Goal: Information Seeking & Learning: Compare options

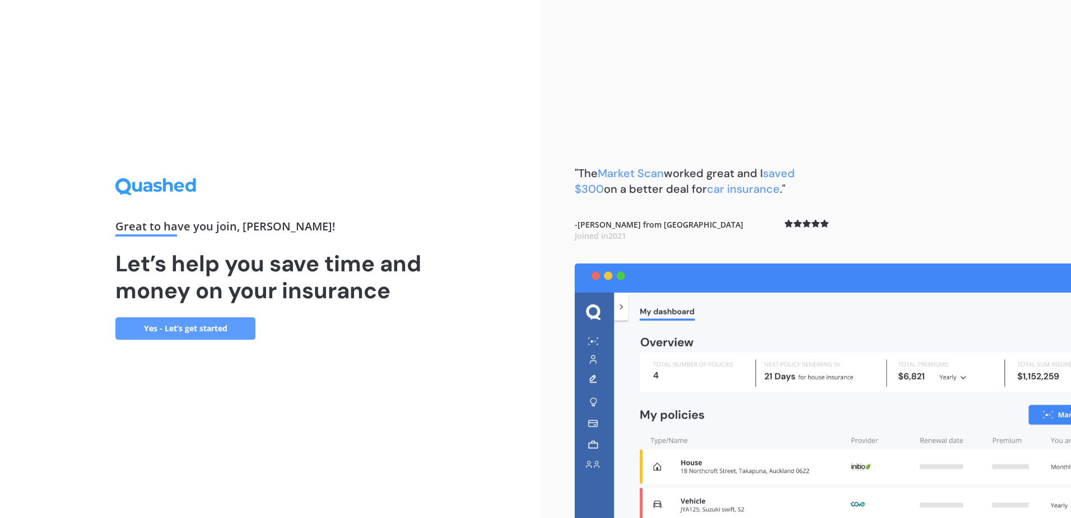
click at [171, 324] on link "Yes - Let’s get started" at bounding box center [185, 328] width 140 height 22
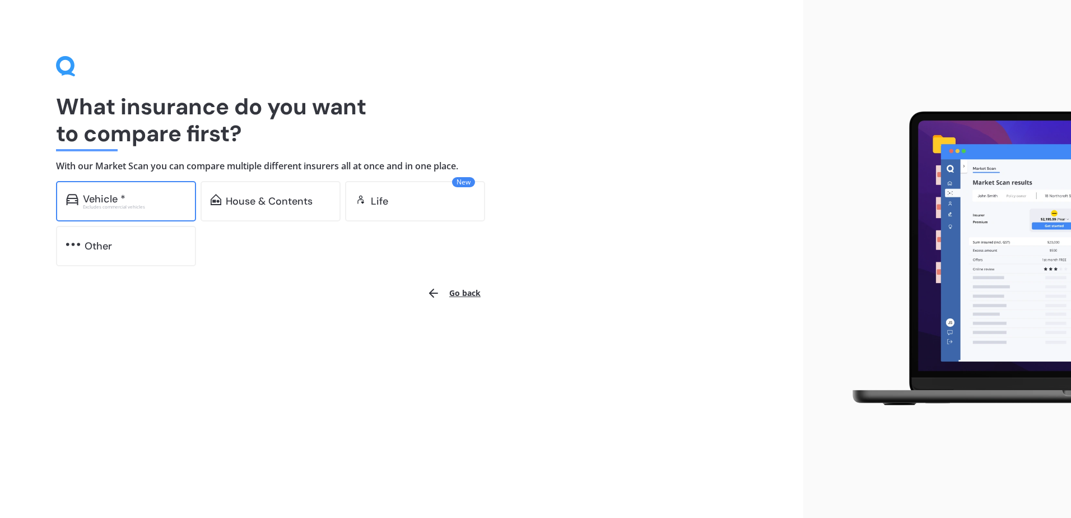
click at [117, 201] on div "Vehicle *" at bounding box center [104, 198] width 43 height 11
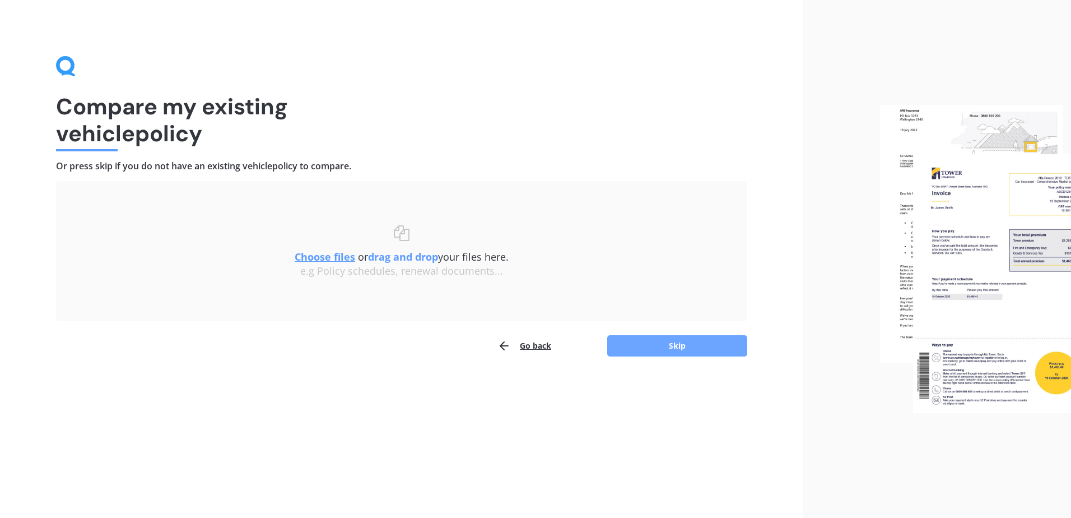
click at [681, 343] on button "Skip" at bounding box center [677, 345] width 140 height 21
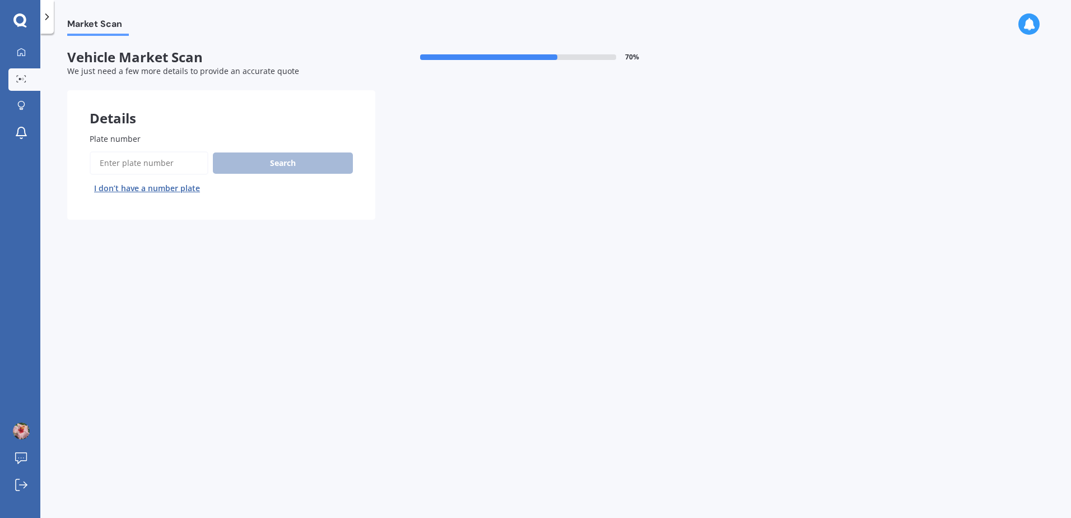
click at [145, 160] on input "Plate number" at bounding box center [149, 163] width 119 height 24
type input "QUY236"
click at [278, 162] on button "Search" at bounding box center [283, 162] width 140 height 21
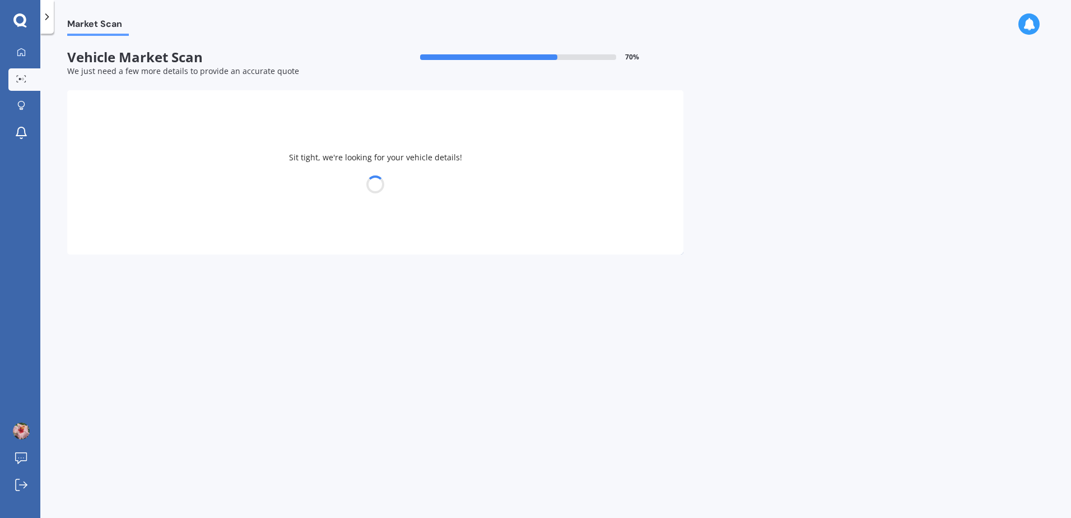
select select "MAZDA"
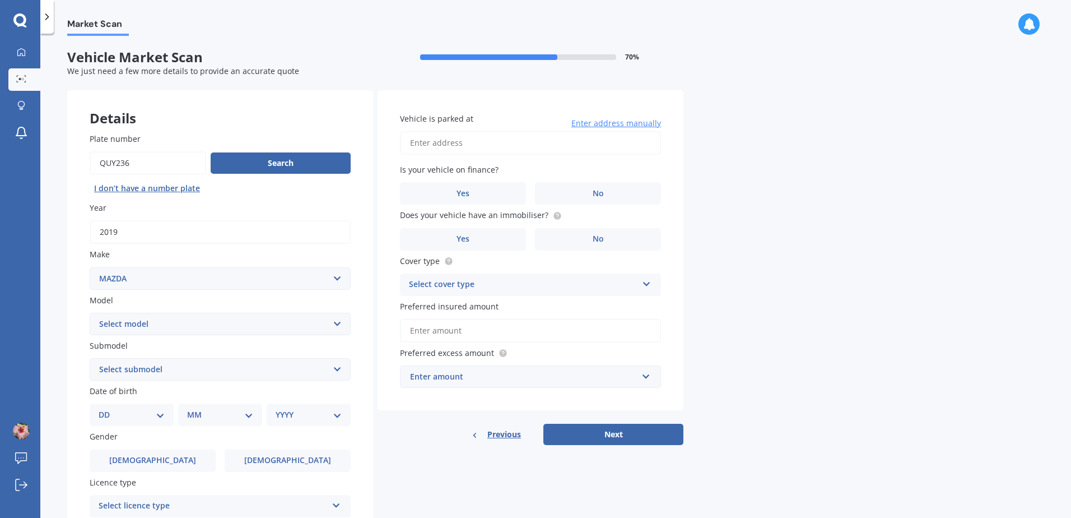
drag, startPoint x: 340, startPoint y: 319, endPoint x: 337, endPoint y: 325, distance: 6.6
click at [337, 325] on select "Select model 121 2 3 323 323 / Familia 6 626 929 Atenza Autozam Axela AZ3 B2000…" at bounding box center [220, 324] width 261 height 22
click at [90, 313] on select "Select model 121 2 3 323 323 / Familia 6 626 929 Atenza Autozam Axela AZ3 B2000…" at bounding box center [220, 324] width 261 height 22
click at [337, 324] on select "Select model 121 2 3 323 323 / Familia 6 626 929 Atenza Autozam Axela AZ3 B2000…" at bounding box center [220, 324] width 261 height 22
select select "CX3"
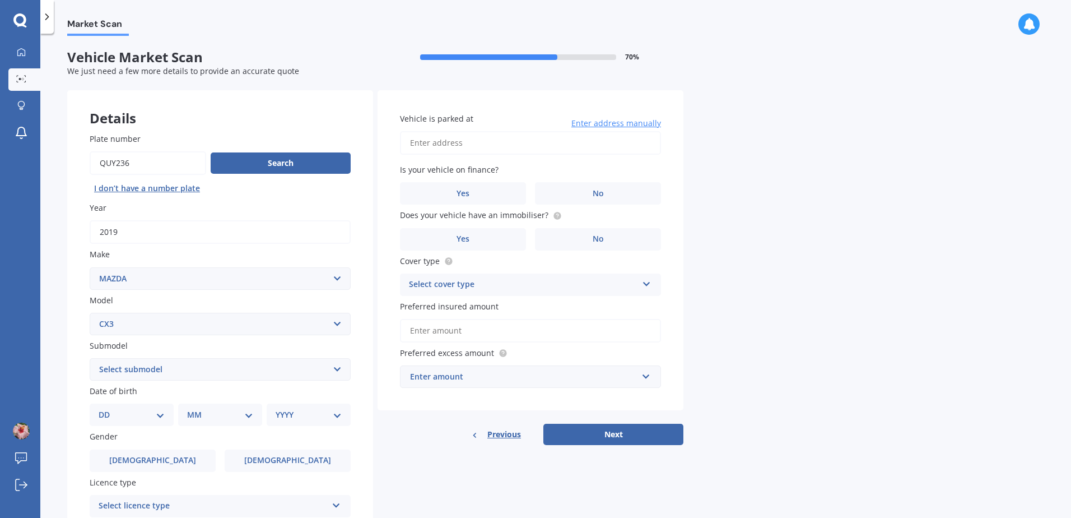
click at [90, 313] on select "Select model 121 2 3 323 323 / Familia 6 626 929 Atenza Autozam Axela AZ3 B2000…" at bounding box center [220, 324] width 261 height 22
click at [110, 415] on select "DD 01 02 03 04 05 06 07 08 09 10 11 12 13 14 15 16 17 18 19 20 21 22 23 24 25 2…" at bounding box center [132, 414] width 66 height 12
select select "16"
click at [108, 408] on select "DD 01 02 03 04 05 06 07 08 09 10 11 12 13 14 15 16 17 18 19 20 21 22 23 24 25 2…" at bounding box center [132, 414] width 66 height 12
click at [199, 415] on select "MM 01 02 03 04 05 06 07 08 09 10 11 12" at bounding box center [223, 414] width 62 height 12
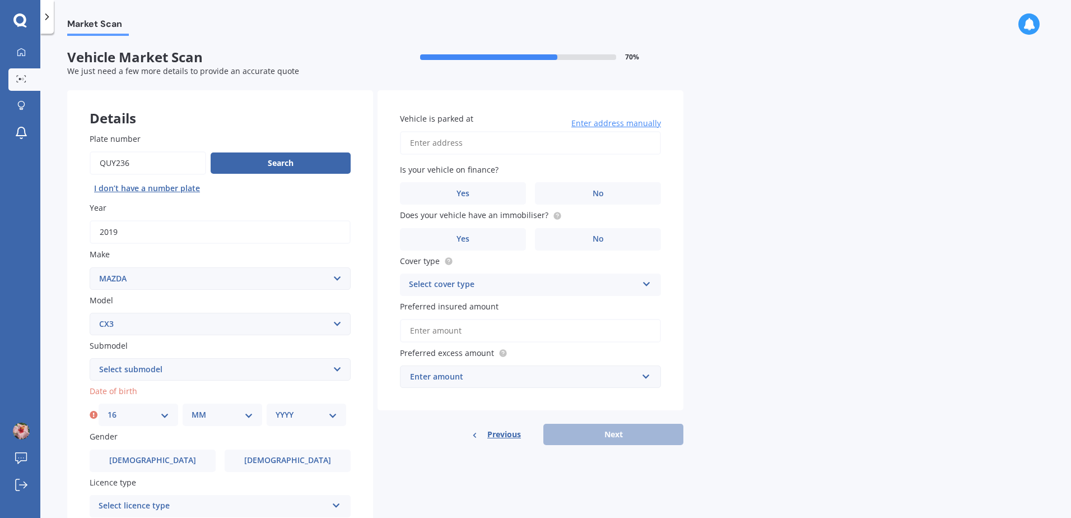
select select "12"
click at [192, 408] on select "MM 01 02 03 04 05 06 07 08 09 10 11 12" at bounding box center [223, 414] width 62 height 12
click at [284, 408] on select "YYYY 2025 2024 2023 2022 2021 2020 2019 2018 2017 2016 2015 2014 2013 2012 2011…" at bounding box center [307, 414] width 62 height 12
select select "1977"
click at [276, 408] on select "YYYY 2025 2024 2023 2022 2021 2020 2019 2018 2017 2016 2015 2014 2013 2012 2011…" at bounding box center [307, 414] width 62 height 12
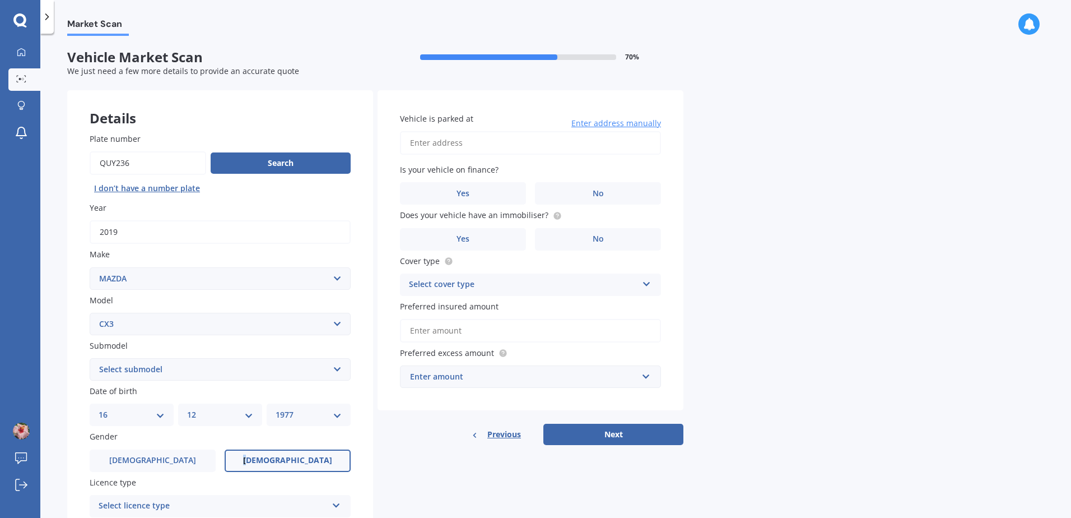
click at [276, 457] on span "[DEMOGRAPHIC_DATA]" at bounding box center [287, 461] width 89 height 10
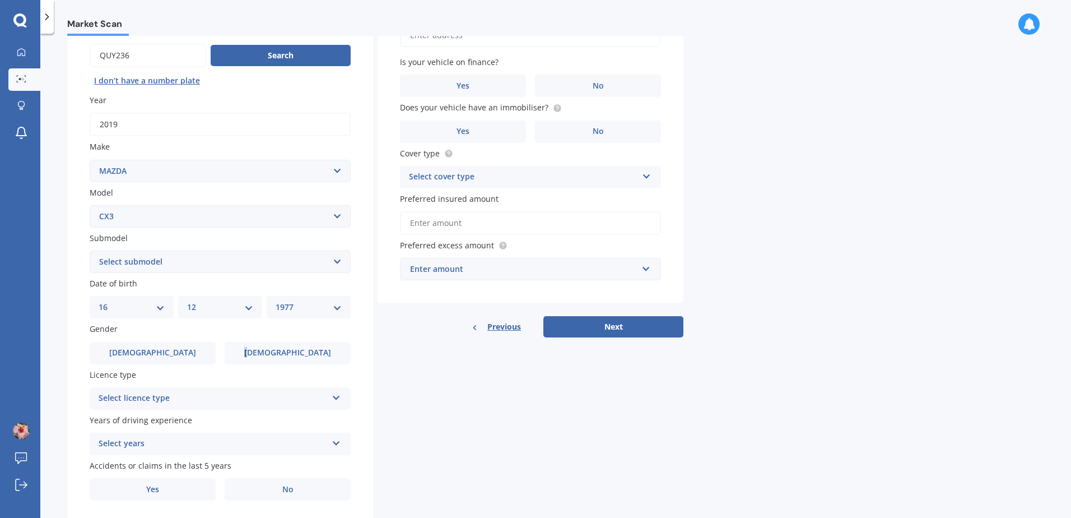
scroll to position [142, 0]
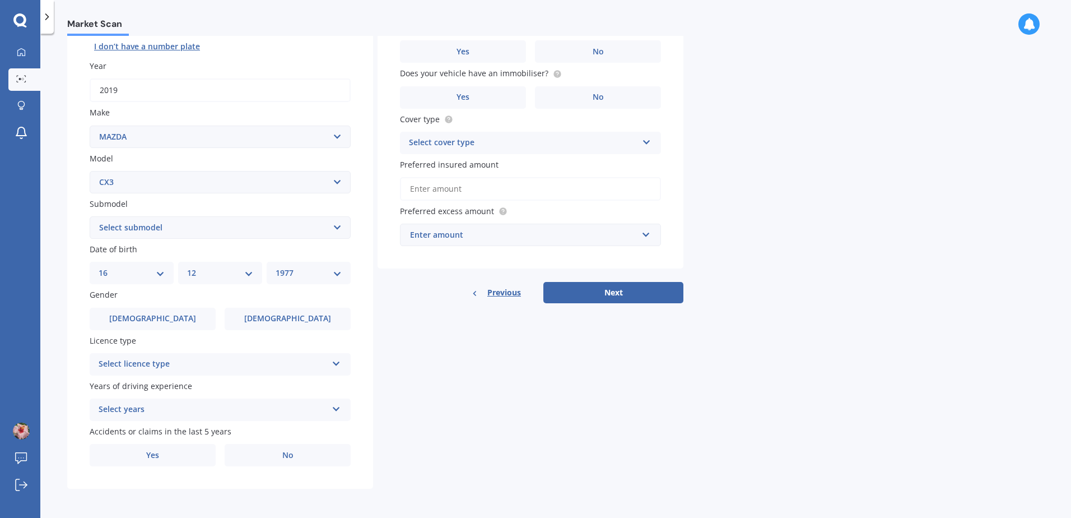
click at [335, 360] on icon at bounding box center [337, 361] width 10 height 8
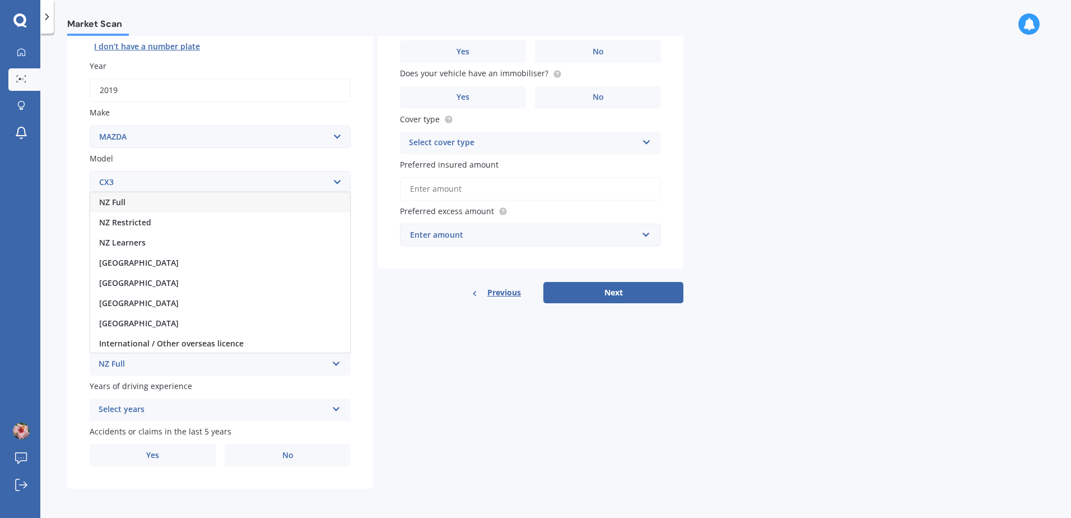
click at [147, 201] on div "NZ Full" at bounding box center [220, 202] width 260 height 20
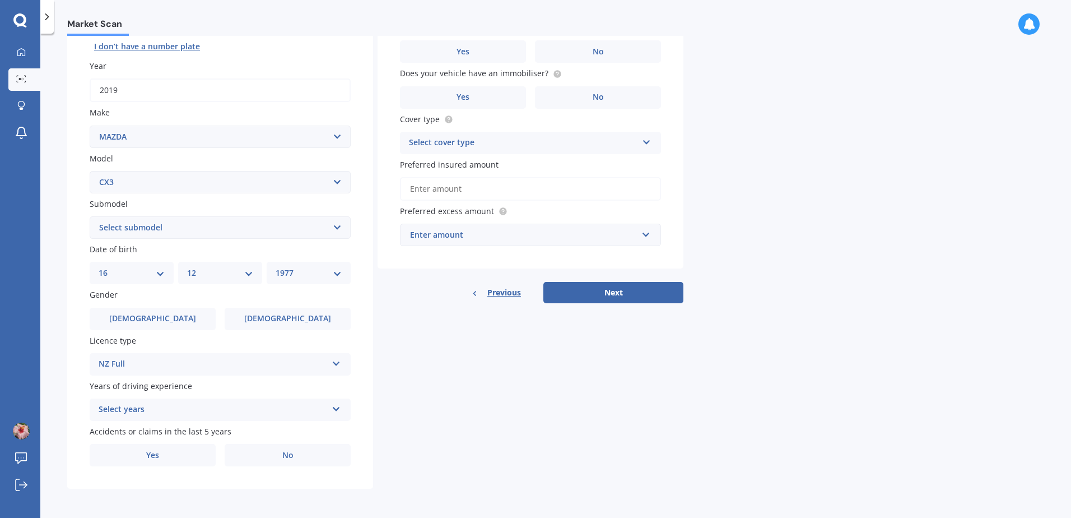
click at [138, 410] on div "Select years" at bounding box center [213, 409] width 229 height 13
click at [128, 304] on span "5 or more years" at bounding box center [129, 306] width 61 height 11
click at [292, 450] on span "No" at bounding box center [287, 455] width 11 height 10
click at [0, 0] on input "No" at bounding box center [0, 0] width 0 height 0
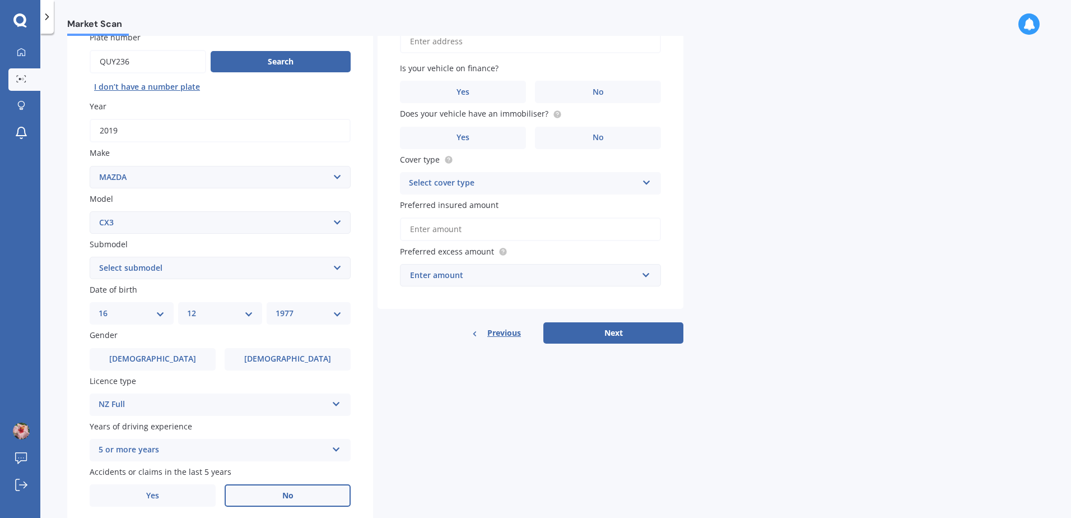
scroll to position [0, 0]
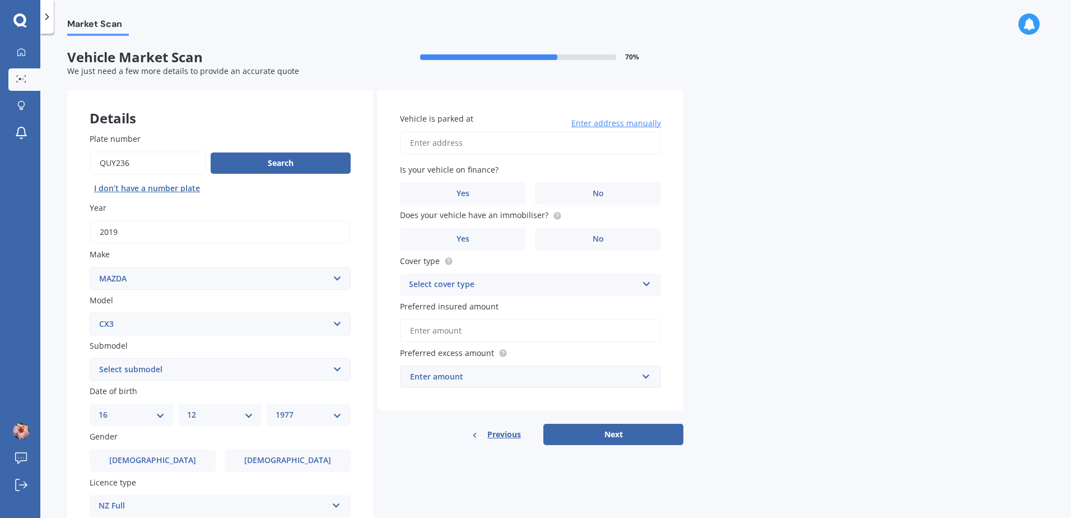
click at [487, 137] on input "Vehicle is parked at" at bounding box center [530, 143] width 261 height 24
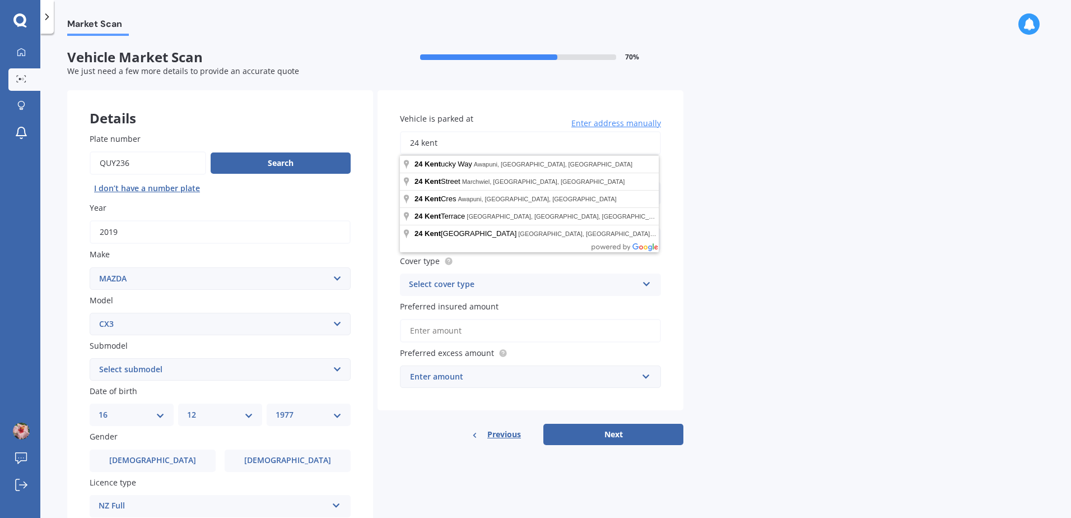
click at [487, 137] on input "24 kent" at bounding box center [530, 143] width 261 height 24
click at [528, 146] on input "24 kent" at bounding box center [530, 143] width 261 height 24
type input "[STREET_ADDRESS]"
drag, startPoint x: 899, startPoint y: 216, endPoint x: 890, endPoint y: 215, distance: 9.0
click at [898, 216] on div "Market Scan Vehicle Market Scan 70 % We just need a few more details to provide…" at bounding box center [555, 278] width 1031 height 484
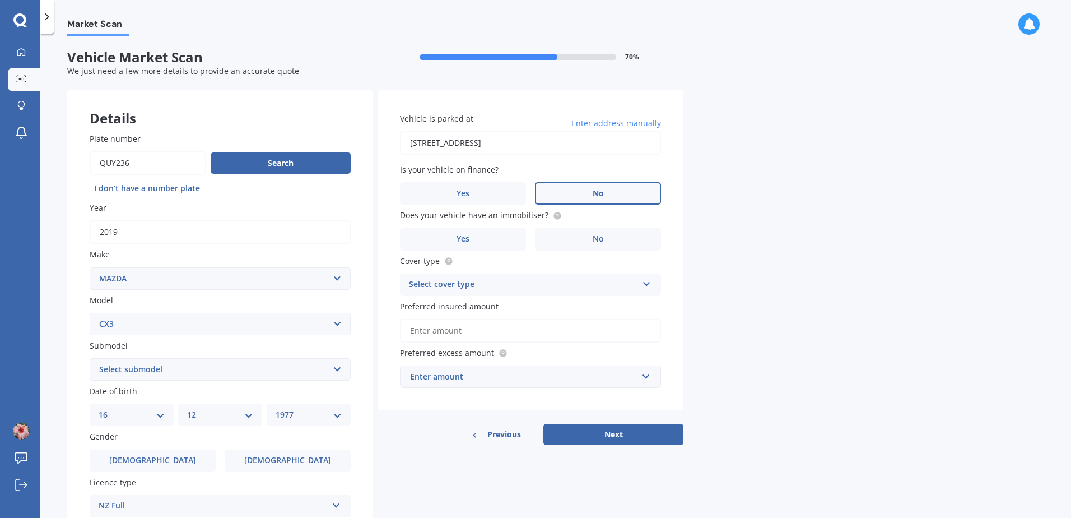
click at [601, 194] on span "No" at bounding box center [598, 194] width 11 height 10
click at [0, 0] on input "No" at bounding box center [0, 0] width 0 height 0
click at [602, 238] on span "No" at bounding box center [598, 239] width 11 height 10
click at [0, 0] on input "No" at bounding box center [0, 0] width 0 height 0
click at [436, 283] on div "Select cover type" at bounding box center [523, 284] width 229 height 13
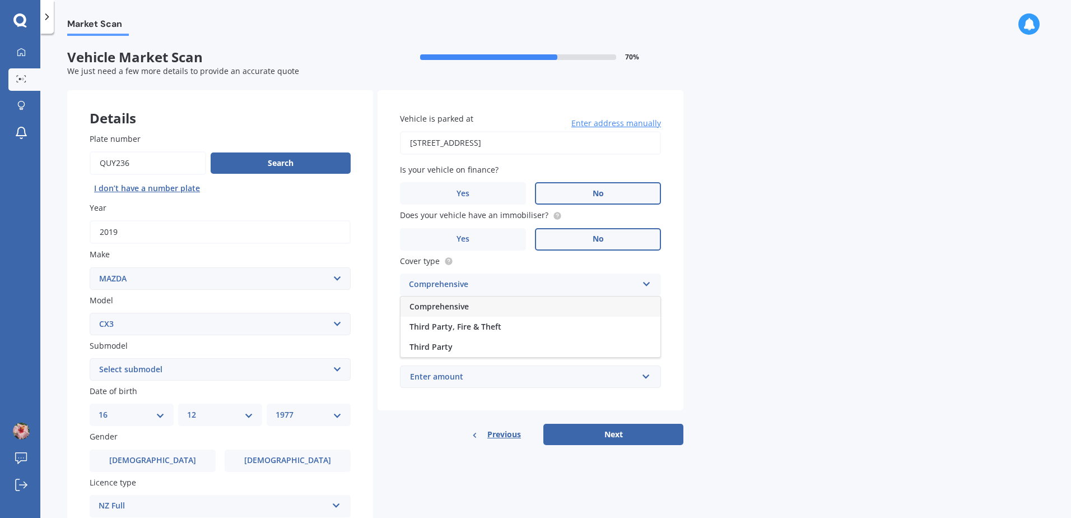
click at [439, 303] on span "Comprehensive" at bounding box center [439, 306] width 59 height 11
click at [433, 328] on input "Preferred insured amount" at bounding box center [530, 331] width 261 height 24
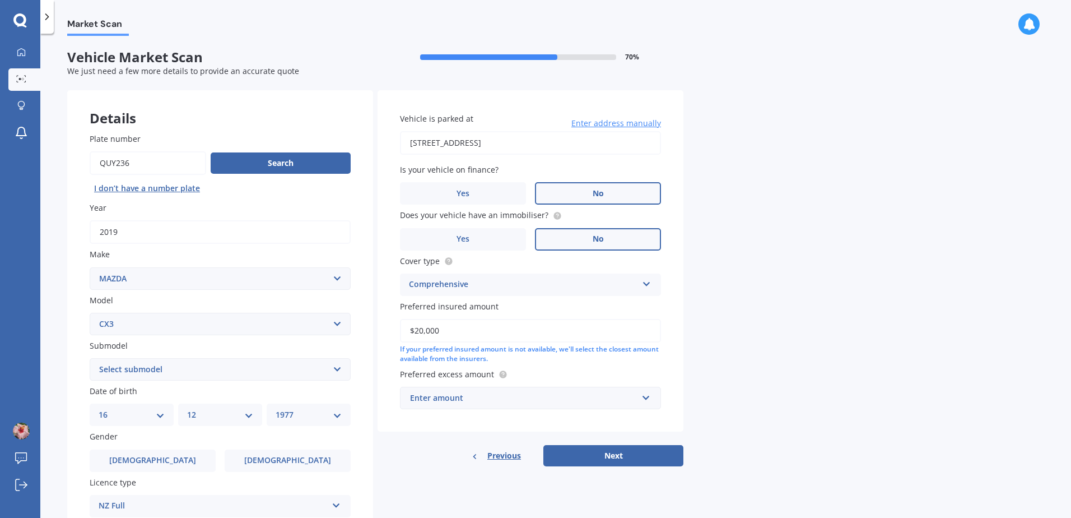
type input "$20,000"
click at [647, 391] on input "text" at bounding box center [526, 397] width 251 height 21
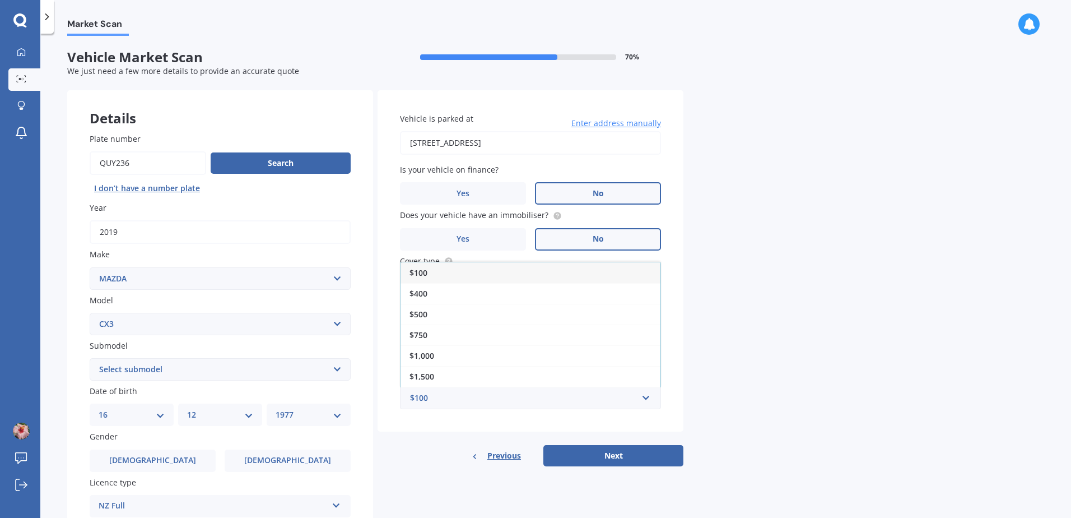
click at [421, 290] on span "$400" at bounding box center [419, 293] width 18 height 11
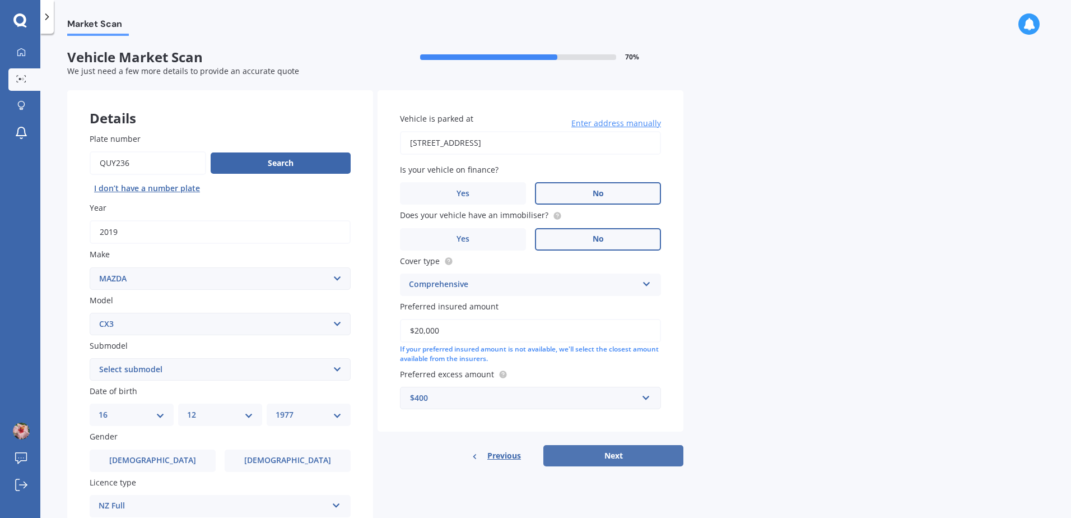
click at [601, 455] on button "Next" at bounding box center [614, 455] width 140 height 21
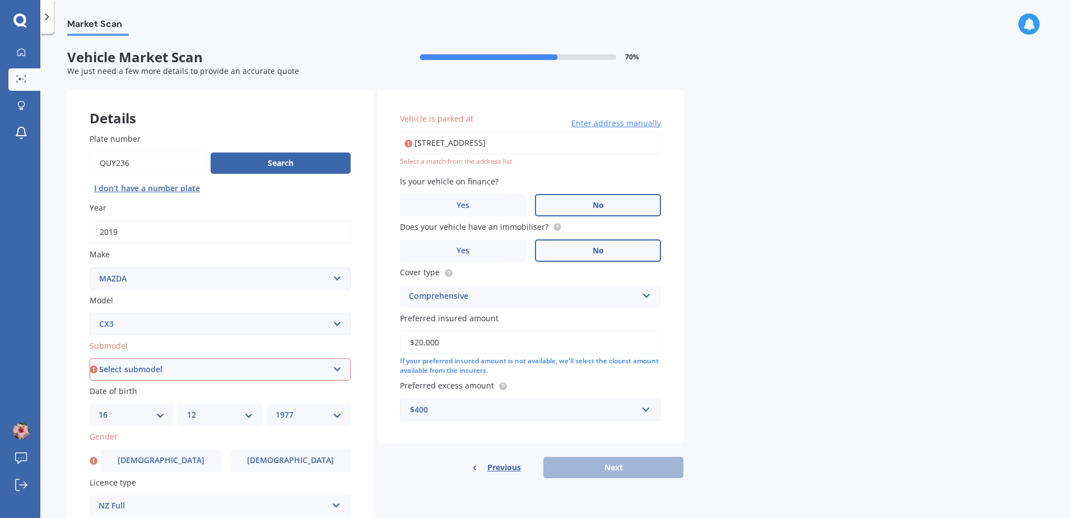
click at [174, 366] on select "Select submodel (All other) AWD 1.5L GSX diesel AWD 1.5L limited diesel AWD 2.0…" at bounding box center [220, 369] width 261 height 22
select select "AWD 2.0L GSX PETROL"
click at [90, 358] on select "Select submodel (All other) AWD 1.5L GSX diesel AWD 1.5L limited diesel AWD 2.0…" at bounding box center [220, 369] width 261 height 22
click at [612, 146] on input "[STREET_ADDRESS]" at bounding box center [530, 143] width 261 height 24
drag, startPoint x: 543, startPoint y: 165, endPoint x: 559, endPoint y: 162, distance: 16.5
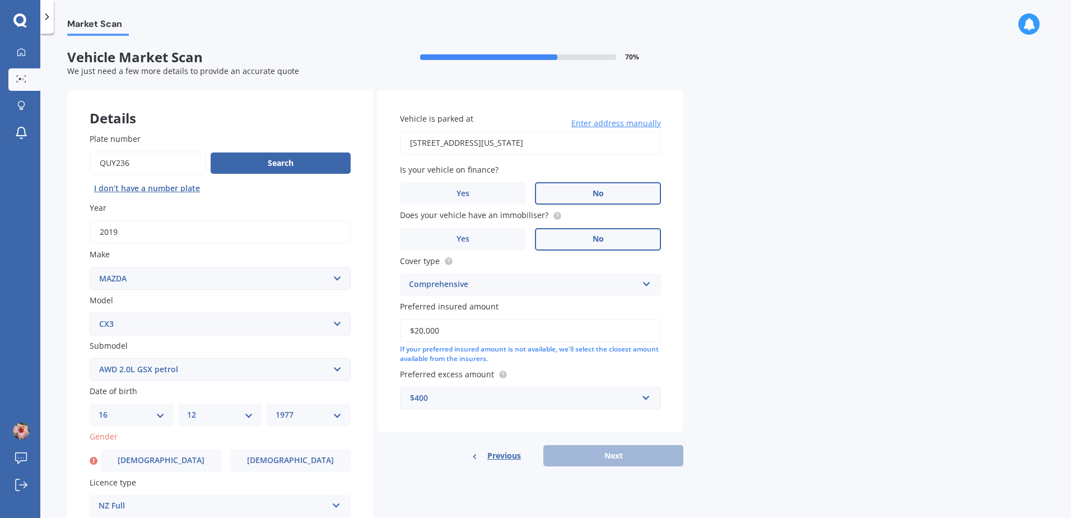
click at [593, 146] on input "[STREET_ADDRESS][US_STATE]" at bounding box center [530, 143] width 261 height 24
click at [455, 142] on input "[STREET_ADDRESS][US_STATE]" at bounding box center [530, 143] width 261 height 24
type input "[STREET_ADDRESS]"
click at [286, 462] on span "[DEMOGRAPHIC_DATA]" at bounding box center [290, 461] width 89 height 10
click at [0, 0] on input "[DEMOGRAPHIC_DATA]" at bounding box center [0, 0] width 0 height 0
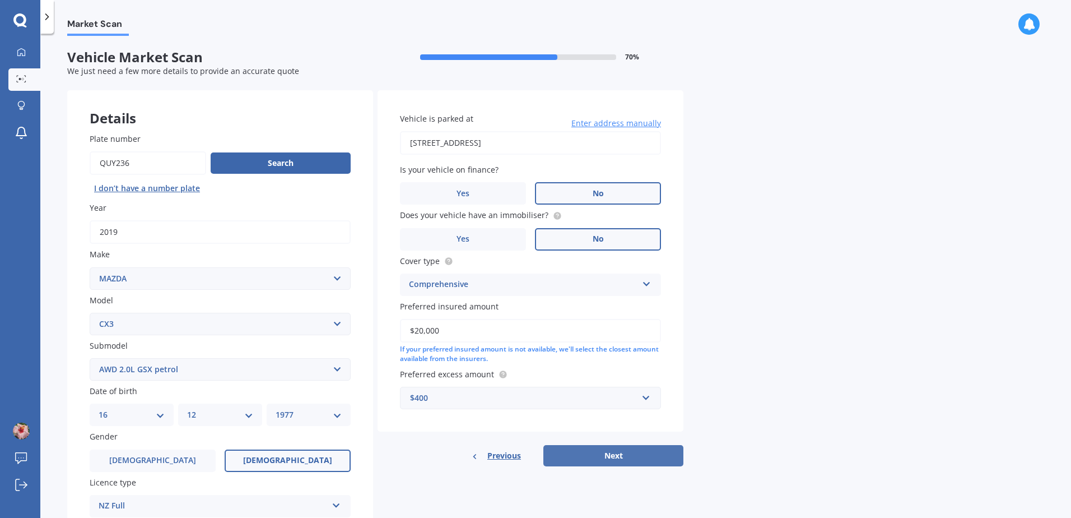
drag, startPoint x: 638, startPoint y: 453, endPoint x: 395, endPoint y: 471, distance: 243.3
click at [637, 453] on button "Next" at bounding box center [614, 455] width 140 height 21
select select "16"
select select "12"
select select "1977"
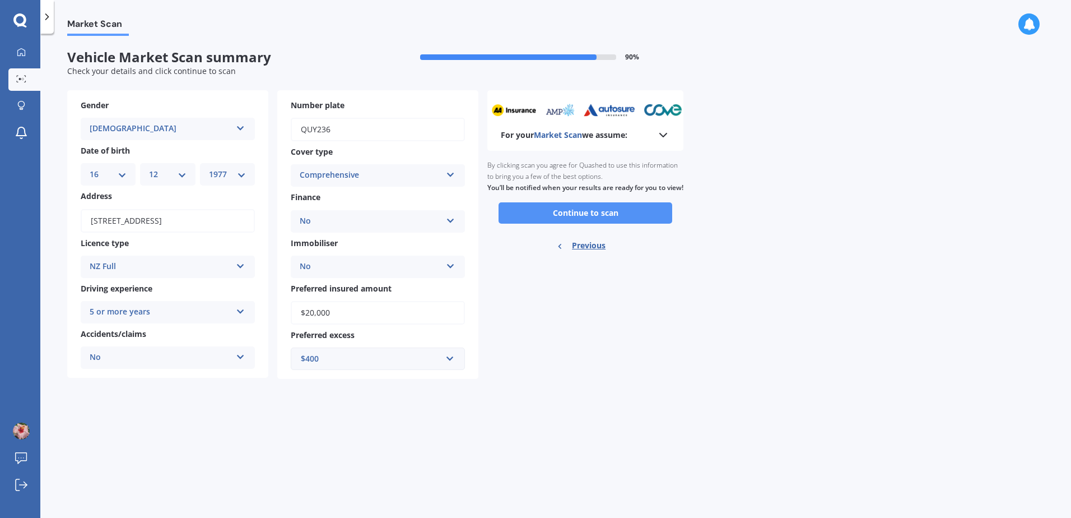
click at [593, 224] on button "Continue to scan" at bounding box center [586, 212] width 174 height 21
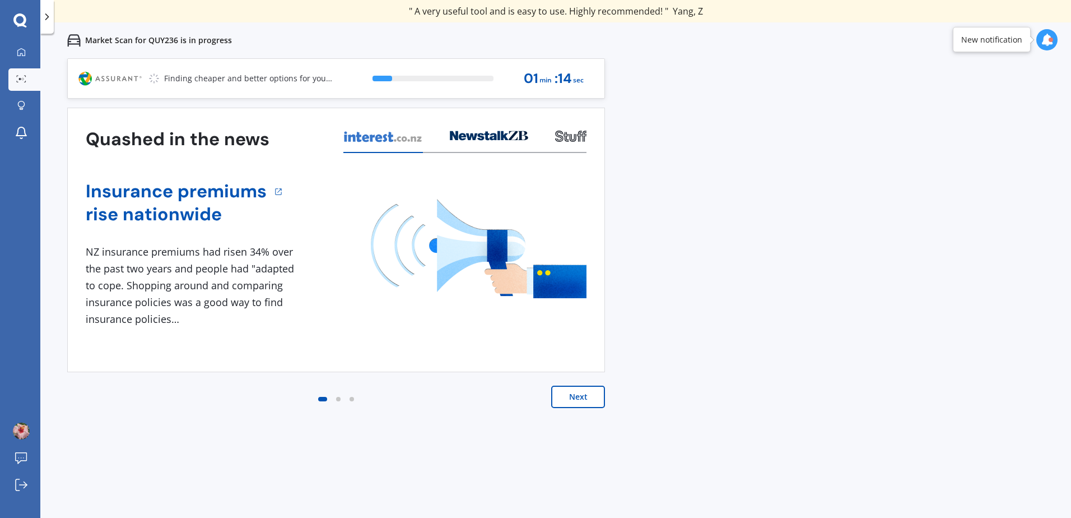
click at [576, 398] on button "Next" at bounding box center [578, 397] width 54 height 22
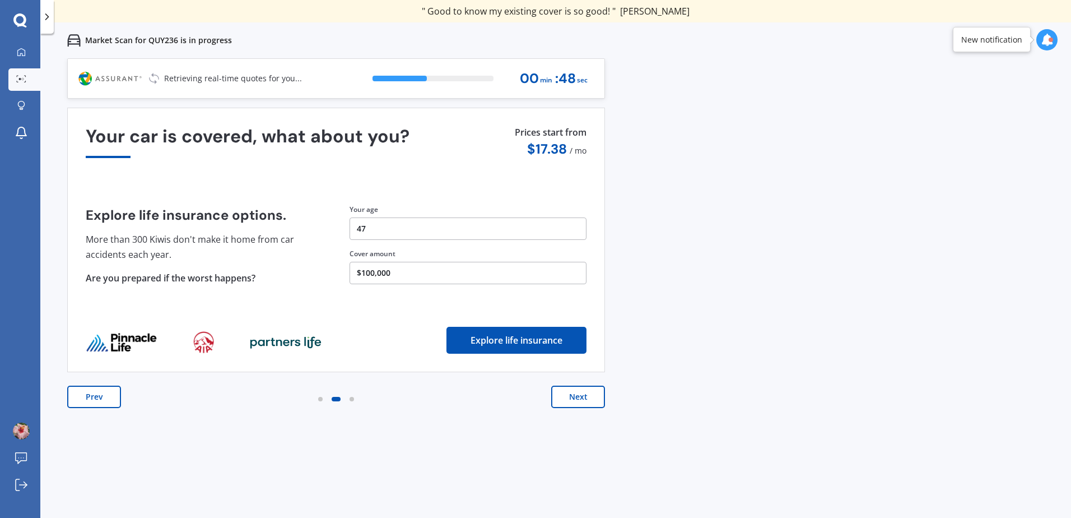
click at [583, 400] on button "Next" at bounding box center [578, 397] width 54 height 22
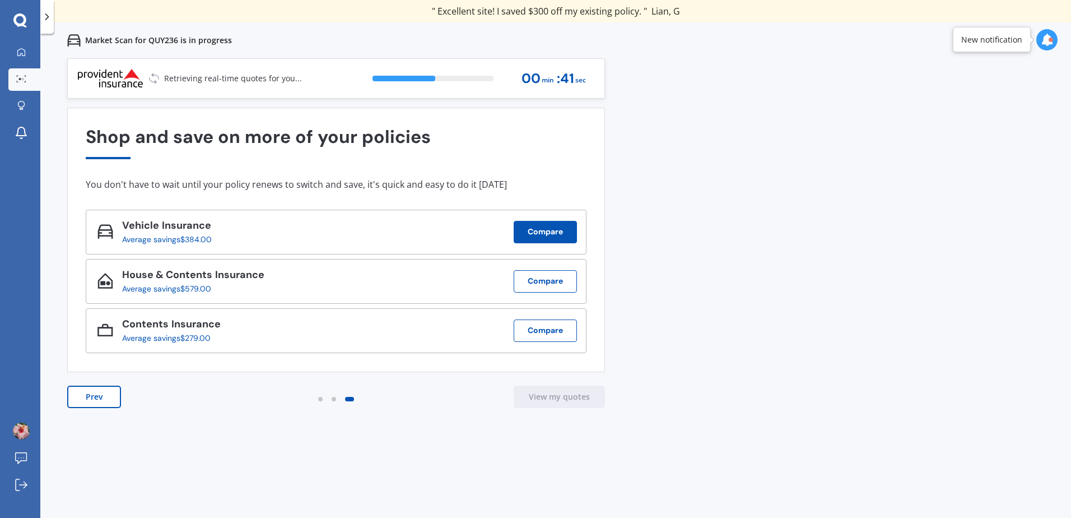
click at [561, 231] on button "Compare" at bounding box center [545, 232] width 63 height 22
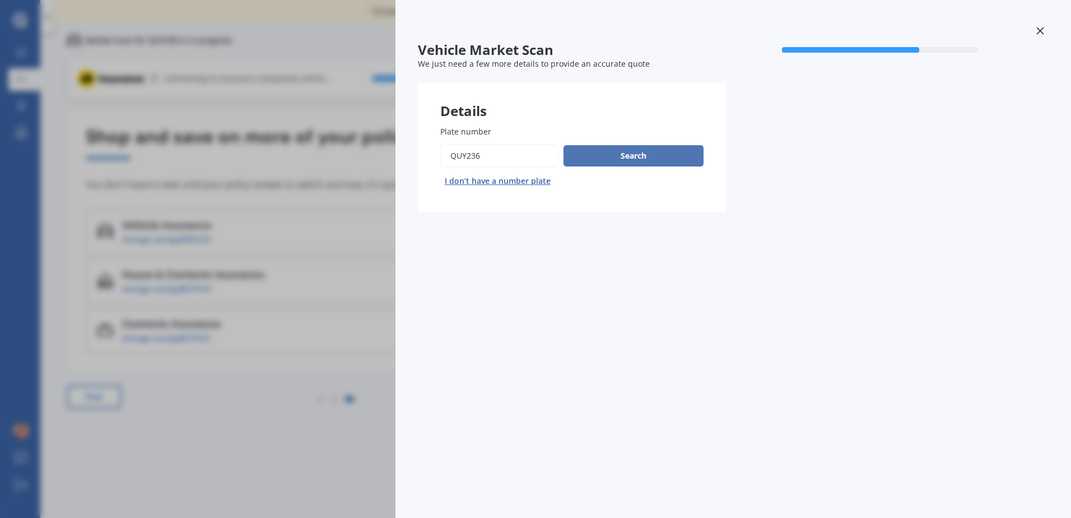
click at [637, 152] on button "Search" at bounding box center [634, 155] width 140 height 21
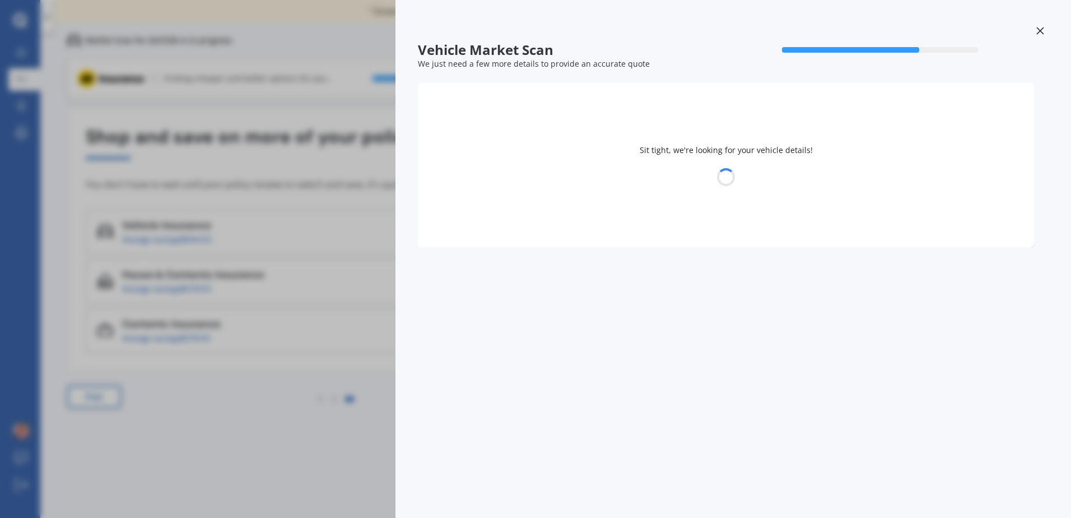
select select "MAZDA"
select select "16"
select select "12"
select select "1977"
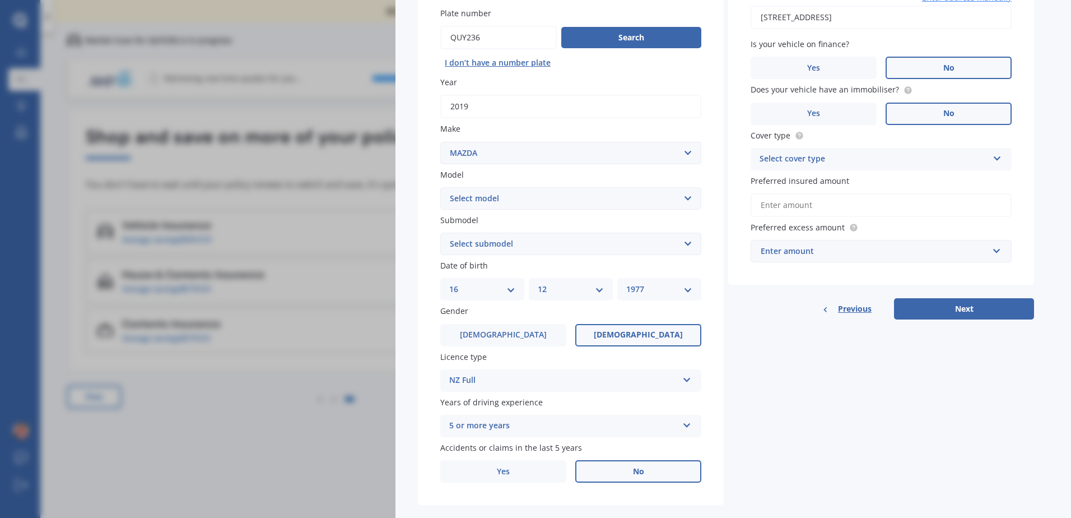
scroll to position [137, 0]
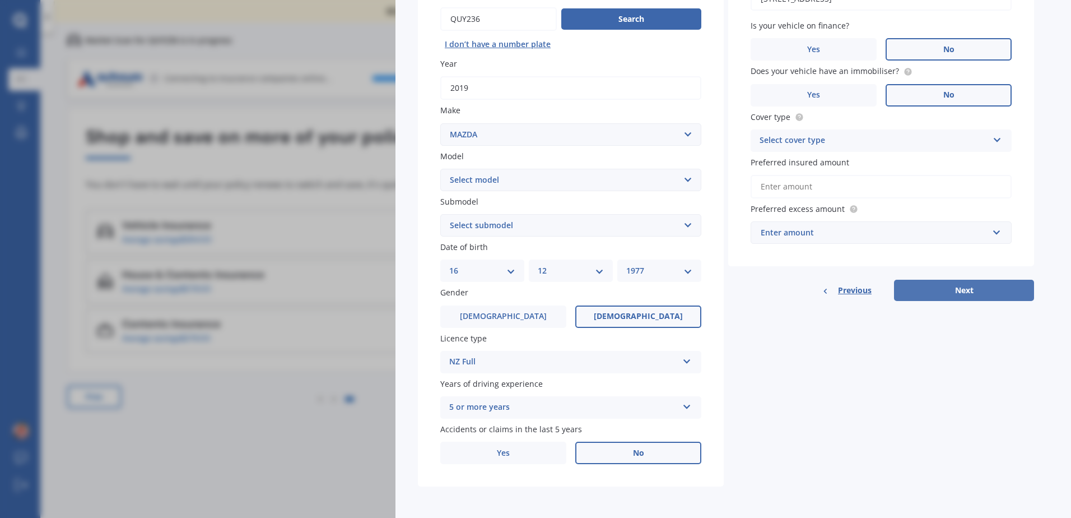
click at [958, 285] on button "Next" at bounding box center [964, 290] width 140 height 21
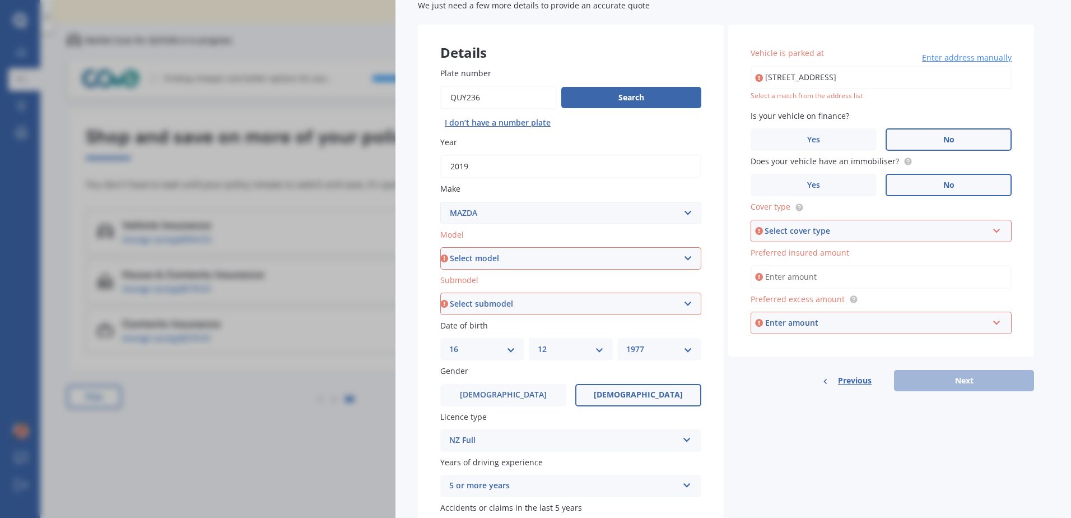
scroll to position [0, 0]
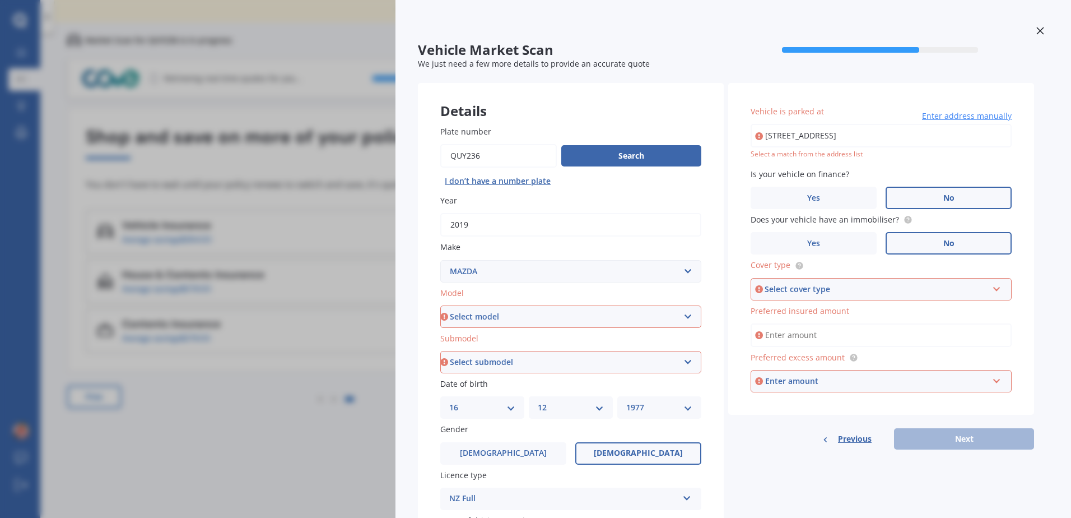
click at [1037, 31] on icon at bounding box center [1040, 30] width 7 height 7
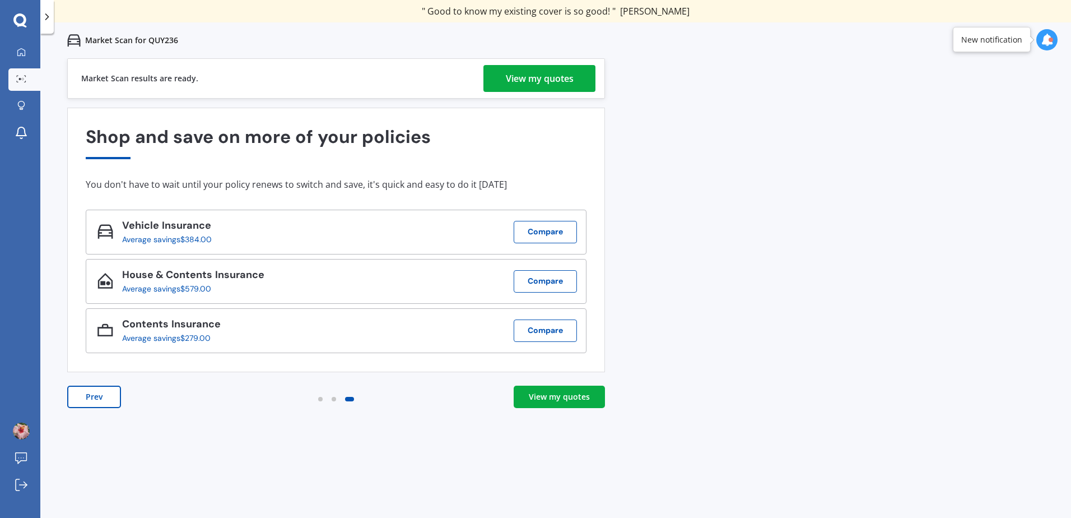
click at [541, 79] on div "View my quotes" at bounding box center [540, 78] width 68 height 27
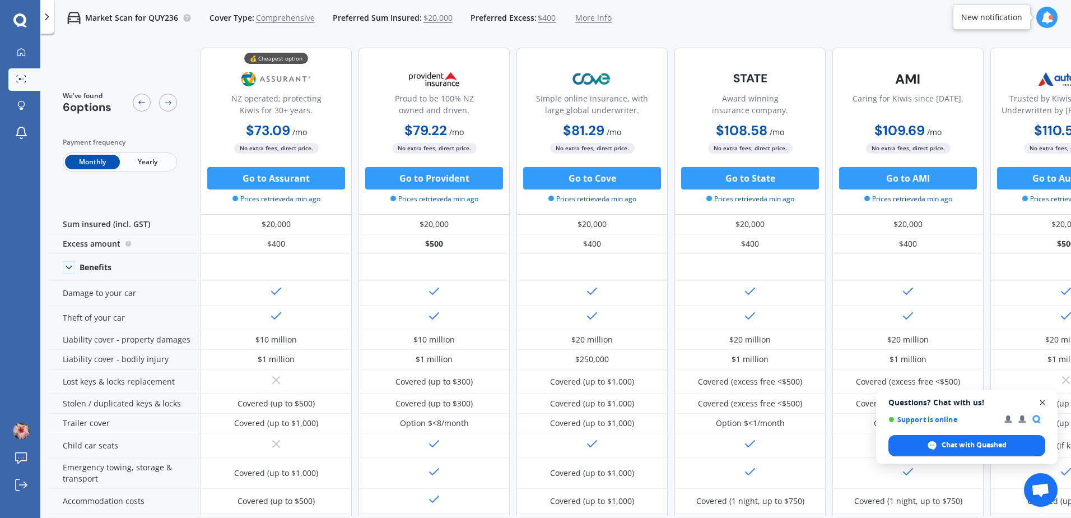
click at [1041, 398] on span "Close chat" at bounding box center [1043, 403] width 14 height 14
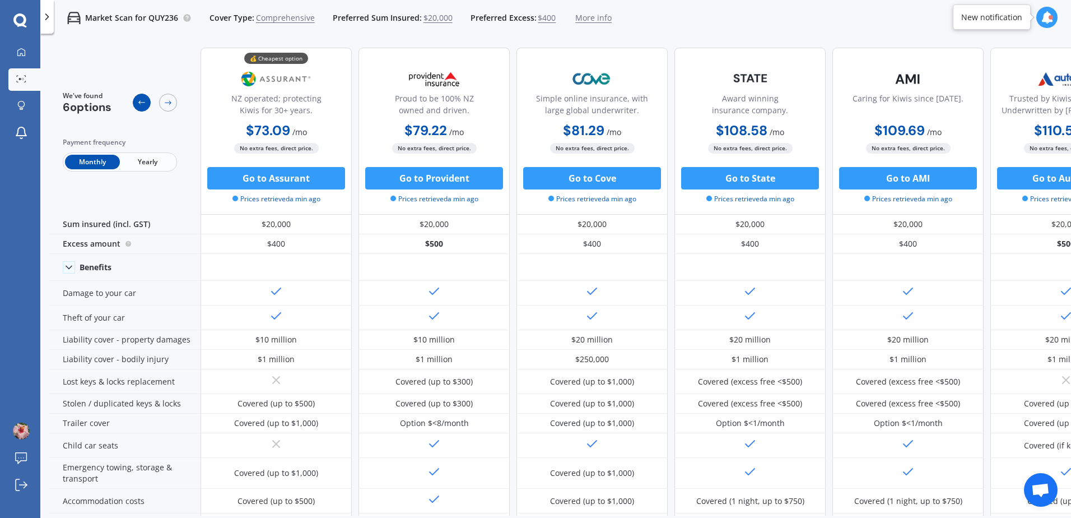
click at [146, 103] on div at bounding box center [142, 103] width 18 height 18
click at [141, 96] on div at bounding box center [142, 103] width 18 height 18
click at [173, 101] on div at bounding box center [168, 103] width 18 height 18
click at [430, 17] on span "$20,000" at bounding box center [438, 17] width 29 height 11
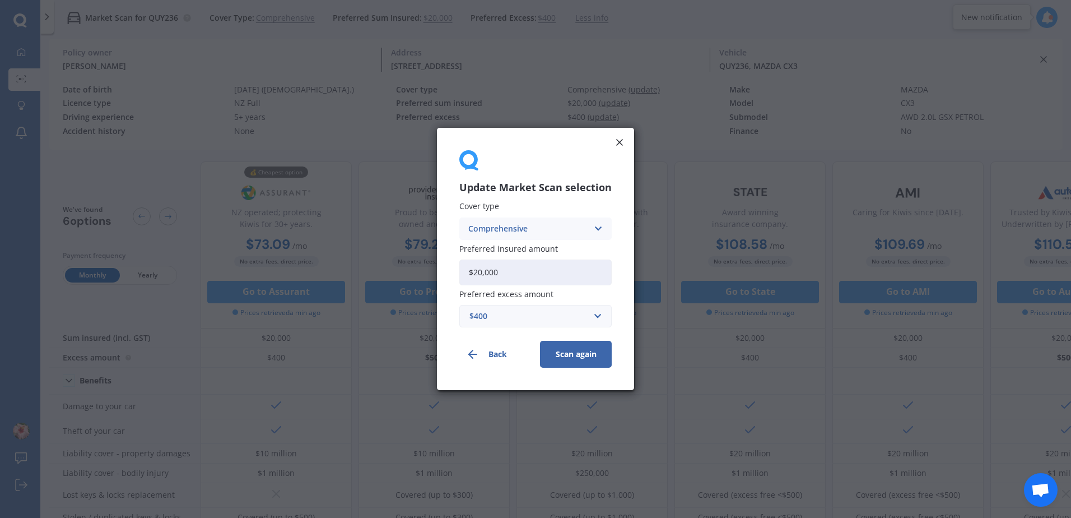
drag, startPoint x: 491, startPoint y: 269, endPoint x: 441, endPoint y: 274, distance: 50.1
click at [442, 273] on div "Update Market Scan selection Cover type Comprehensive Comprehensive Third Party…" at bounding box center [535, 259] width 197 height 262
type input "$15,000"
click at [580, 348] on button "Scan again" at bounding box center [576, 354] width 72 height 27
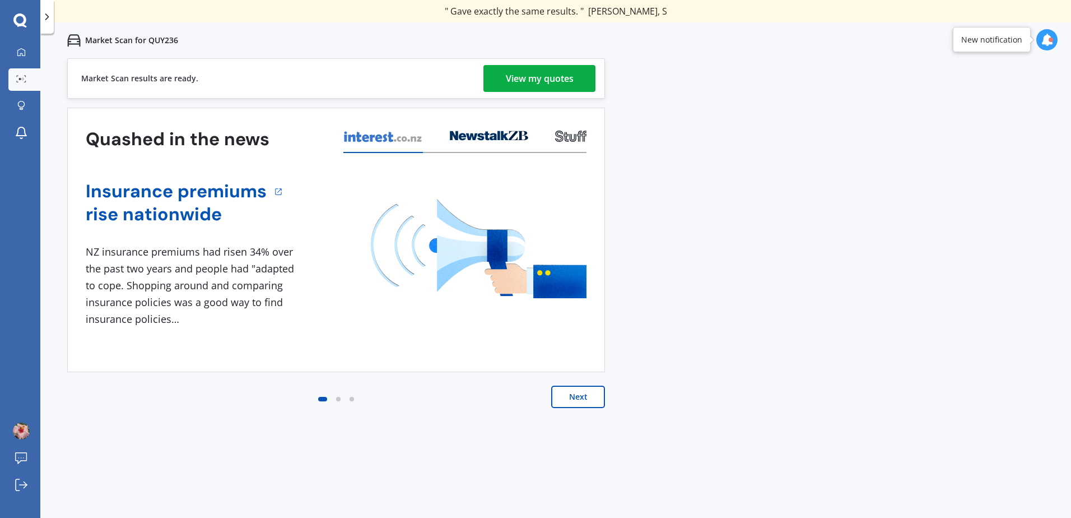
click at [504, 76] on link "View my quotes" at bounding box center [540, 78] width 112 height 27
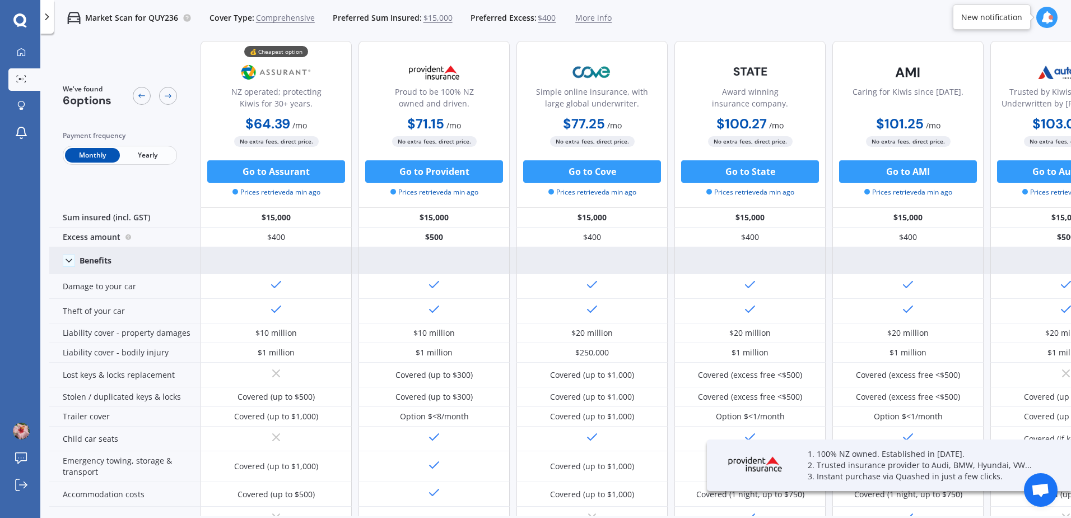
scroll to position [1, 0]
